Goal: Transaction & Acquisition: Purchase product/service

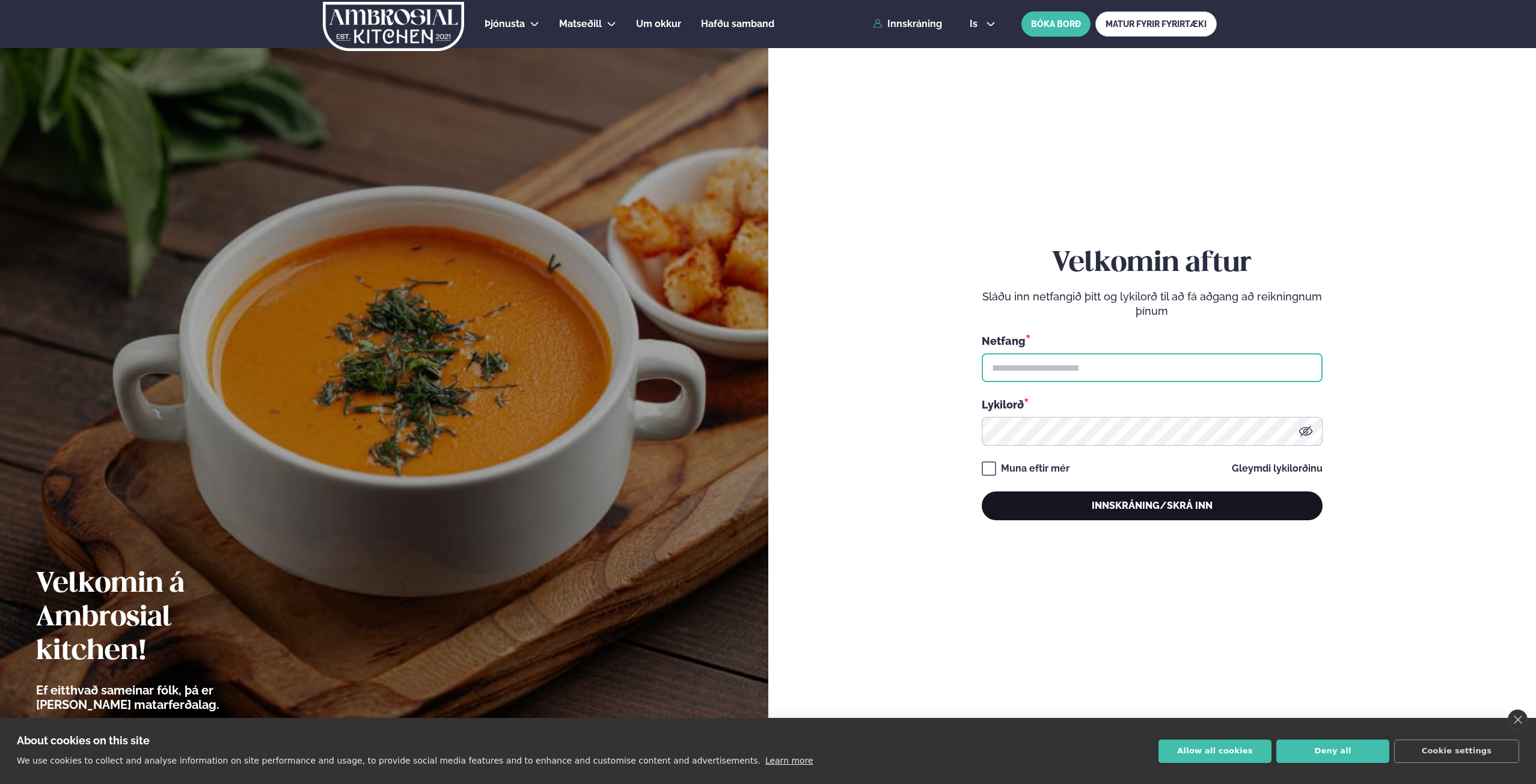
type input "**********"
click at [1098, 502] on button "Innskráning/Skrá inn" at bounding box center [1152, 506] width 341 height 29
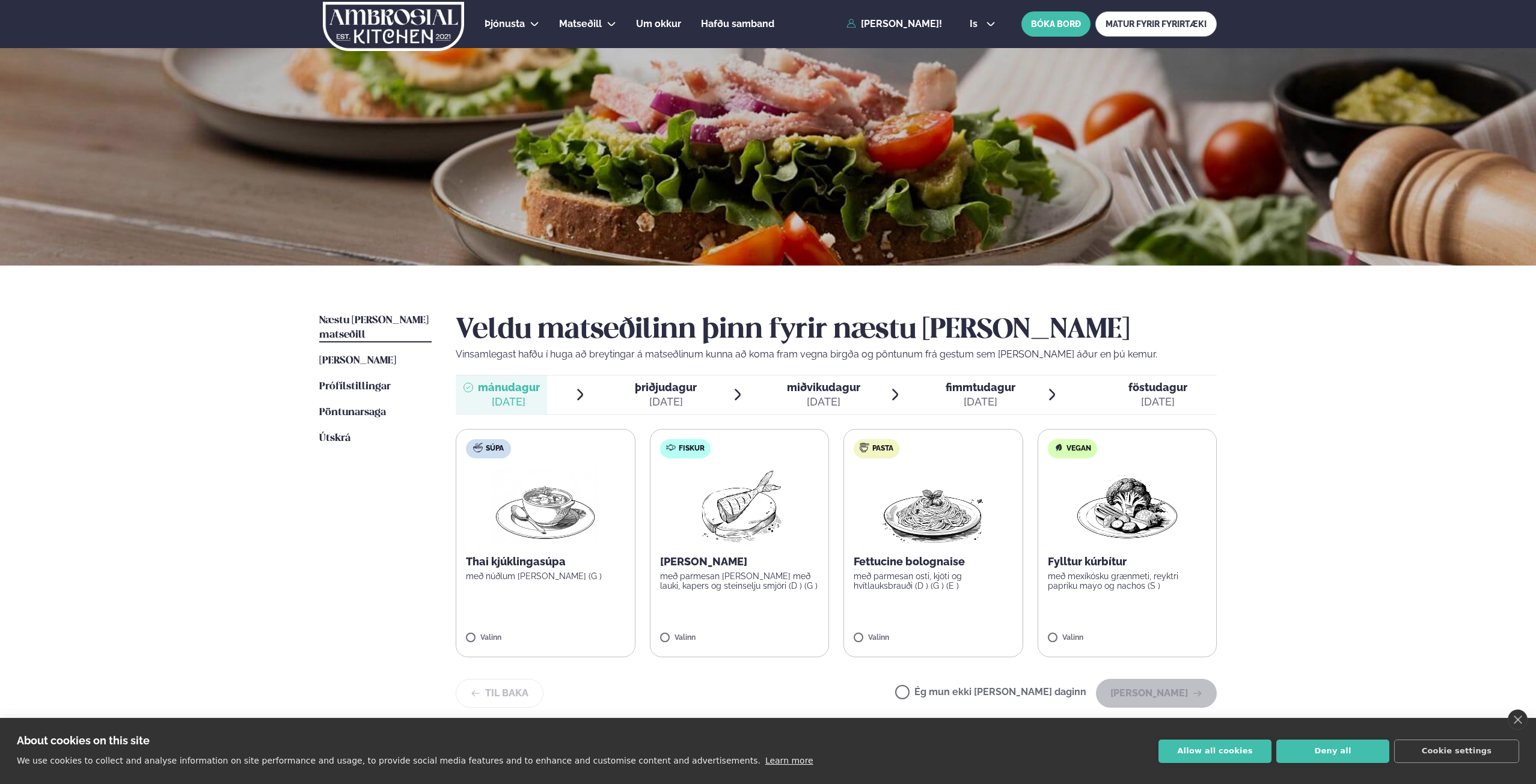
click at [714, 554] on label "Fiskur Ofnbakaður þorskur með parmesan [PERSON_NAME] með lauki, kapers og stein…" at bounding box center [739, 543] width 180 height 228
click at [1142, 686] on button "[PERSON_NAME]" at bounding box center [1156, 693] width 121 height 29
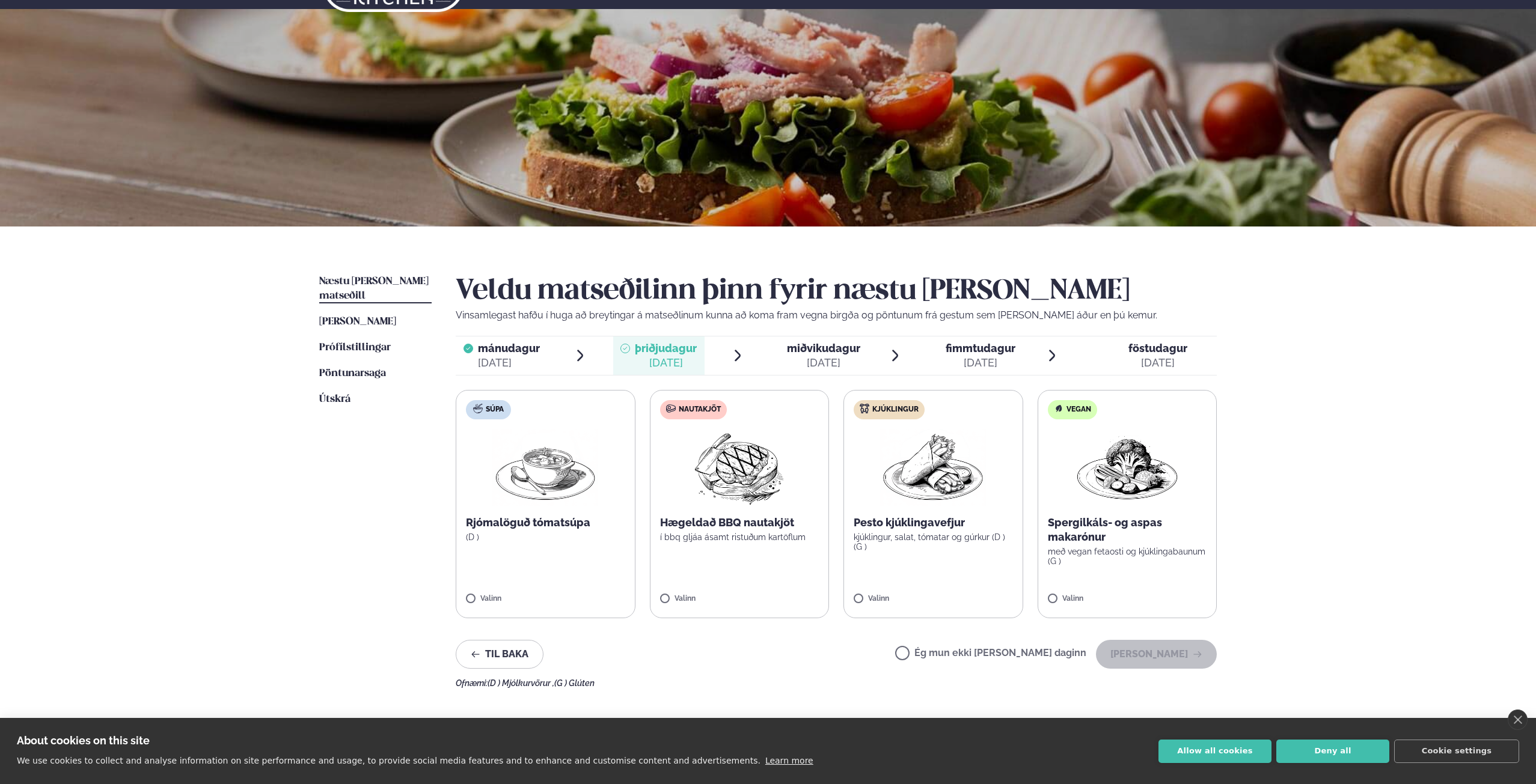
scroll to position [60, 0]
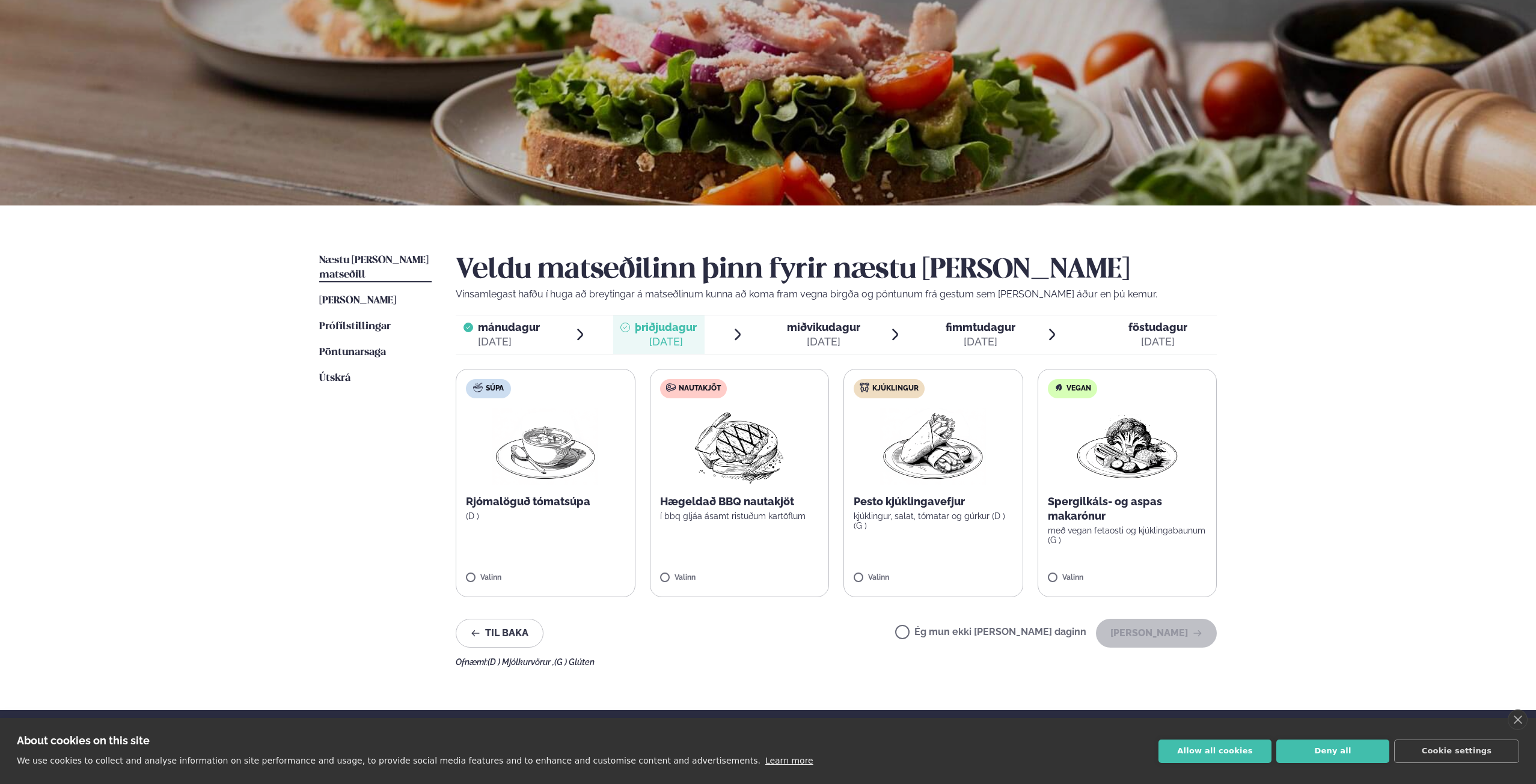
click at [1112, 479] on img at bounding box center [1127, 447] width 106 height 77
click at [1137, 625] on button "[PERSON_NAME]" at bounding box center [1156, 633] width 121 height 29
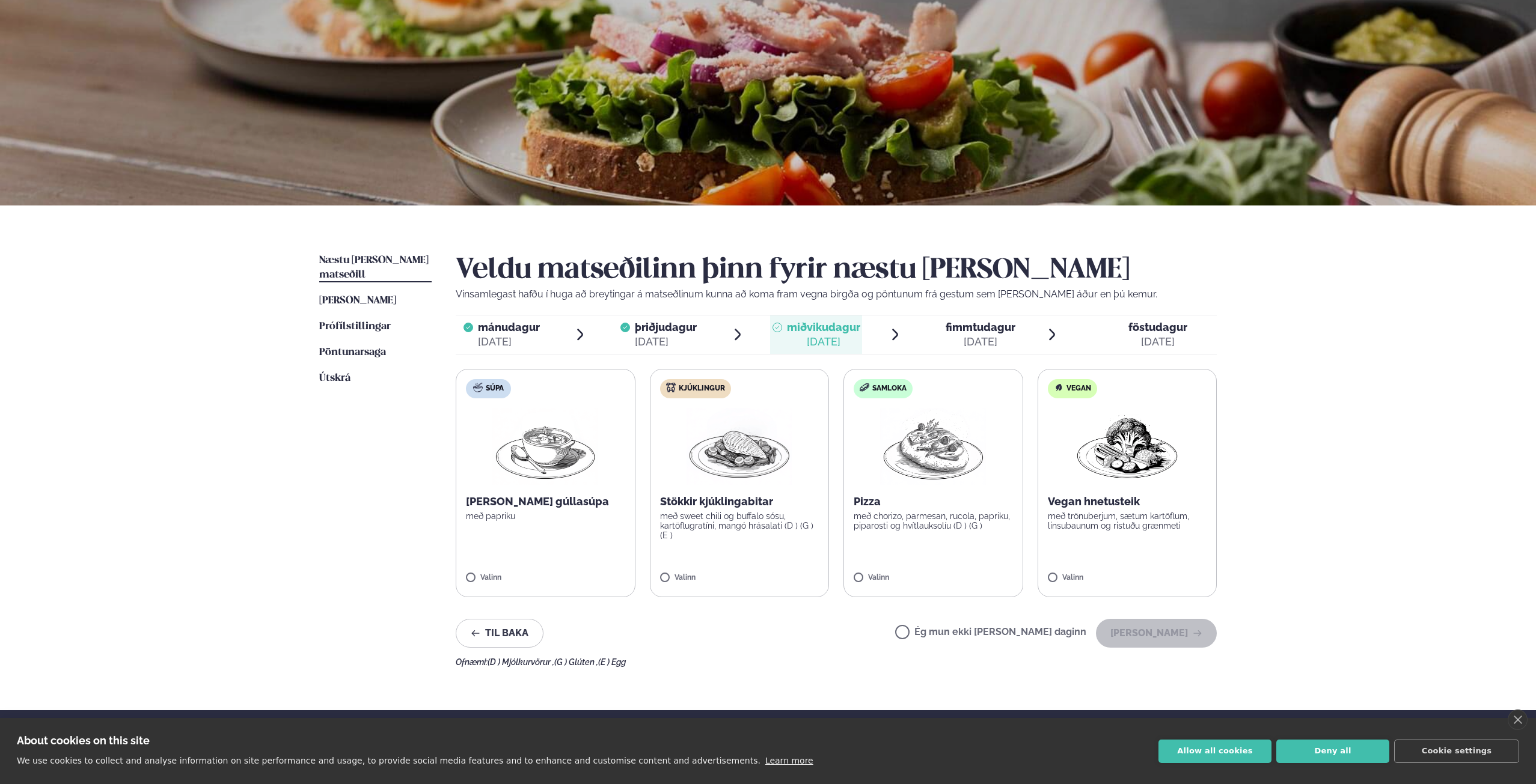
click at [1055, 479] on label "Vegan Vegan hnetusteik með trönuberjum, sætum kartöflum, linsubaunum og ristuðu…" at bounding box center [1128, 483] width 180 height 228
click at [1137, 629] on button "[PERSON_NAME]" at bounding box center [1156, 633] width 121 height 29
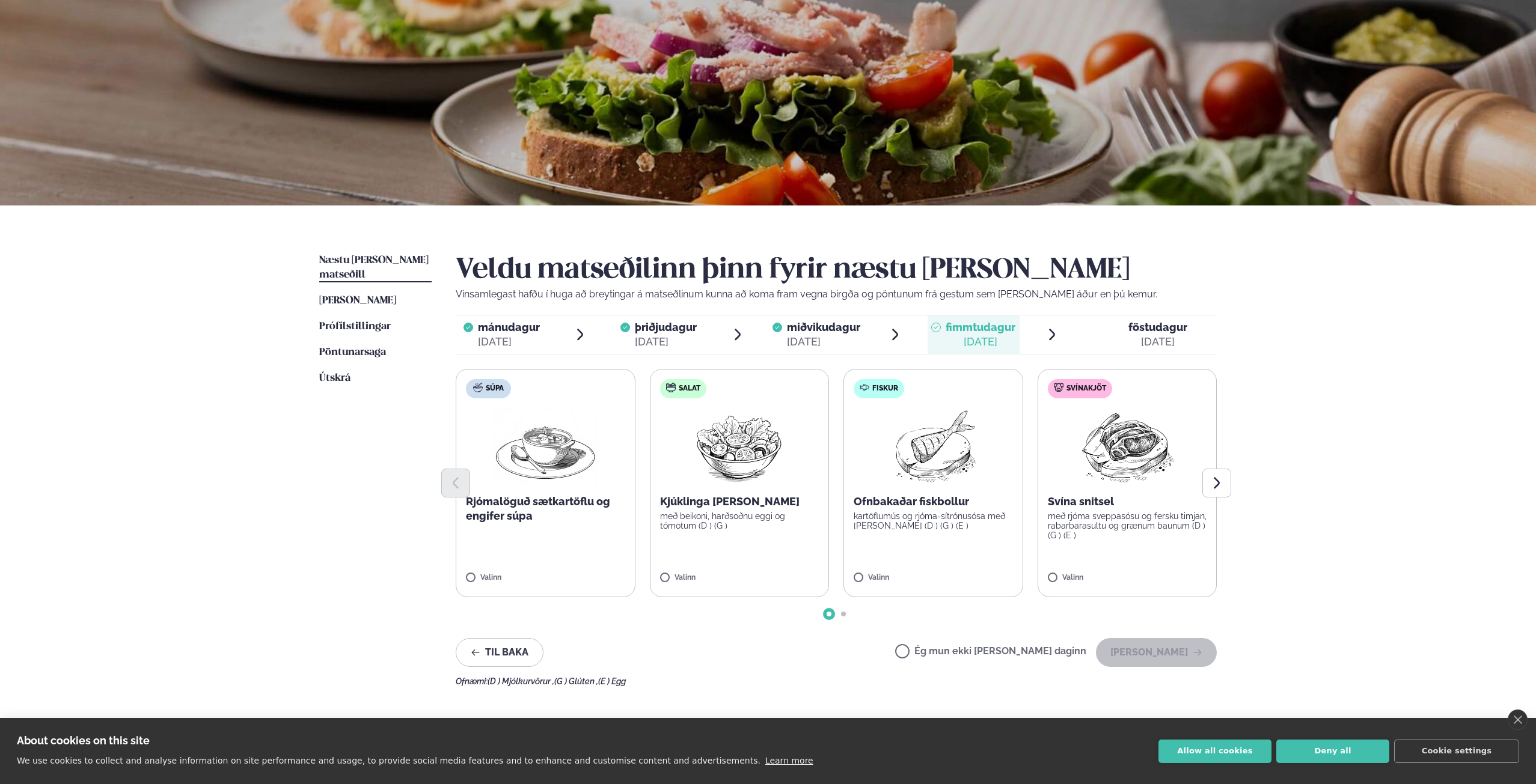
click at [921, 439] on img at bounding box center [933, 447] width 107 height 77
click at [1195, 646] on button "[PERSON_NAME]" at bounding box center [1156, 652] width 121 height 29
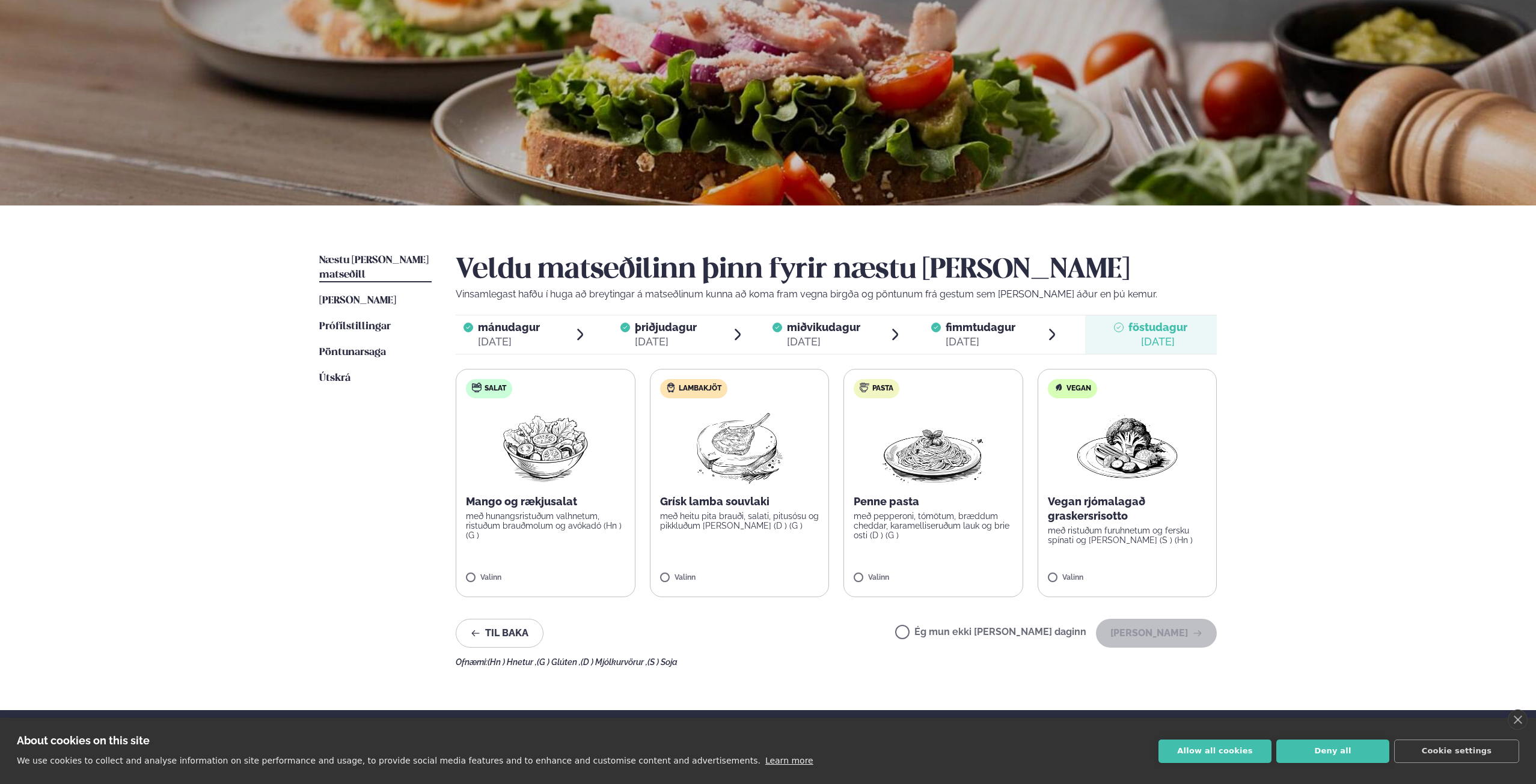
click at [1166, 554] on label "Vegan Vegan rjómalagað graskersrisotto með ristuðum furuhnetum og fersku spínat…" at bounding box center [1128, 483] width 180 height 228
click at [1180, 626] on button "[PERSON_NAME]" at bounding box center [1156, 633] width 121 height 29
